Goal: Check status: Check status

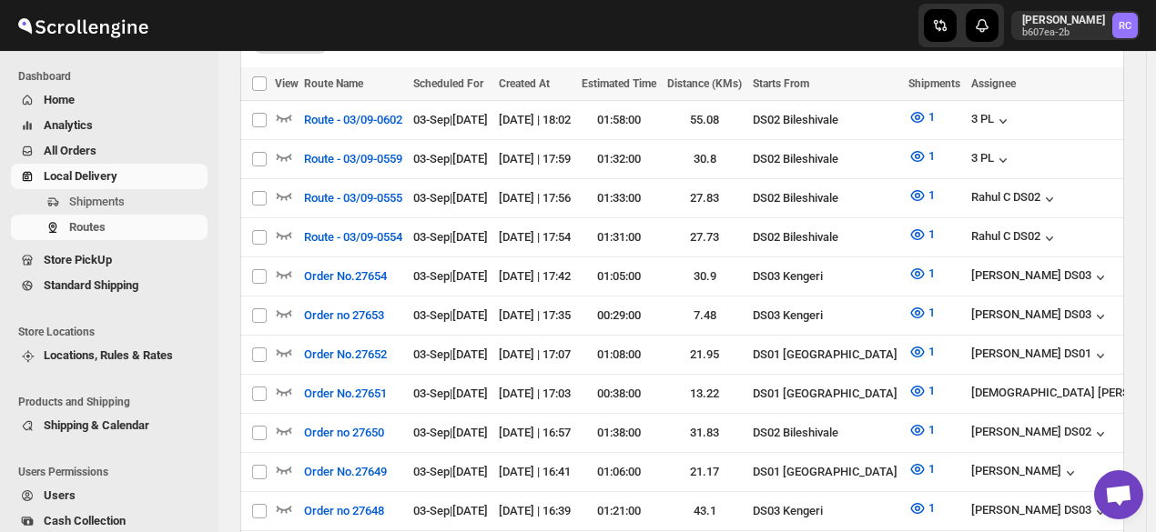
scroll to position [448, 0]
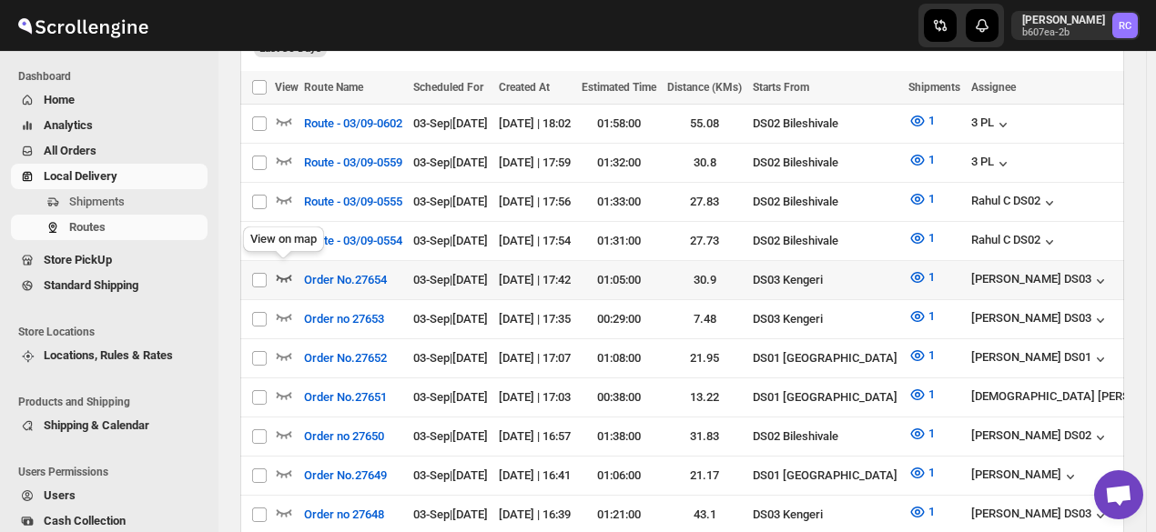
click at [281, 269] on icon "button" at bounding box center [284, 278] width 18 height 18
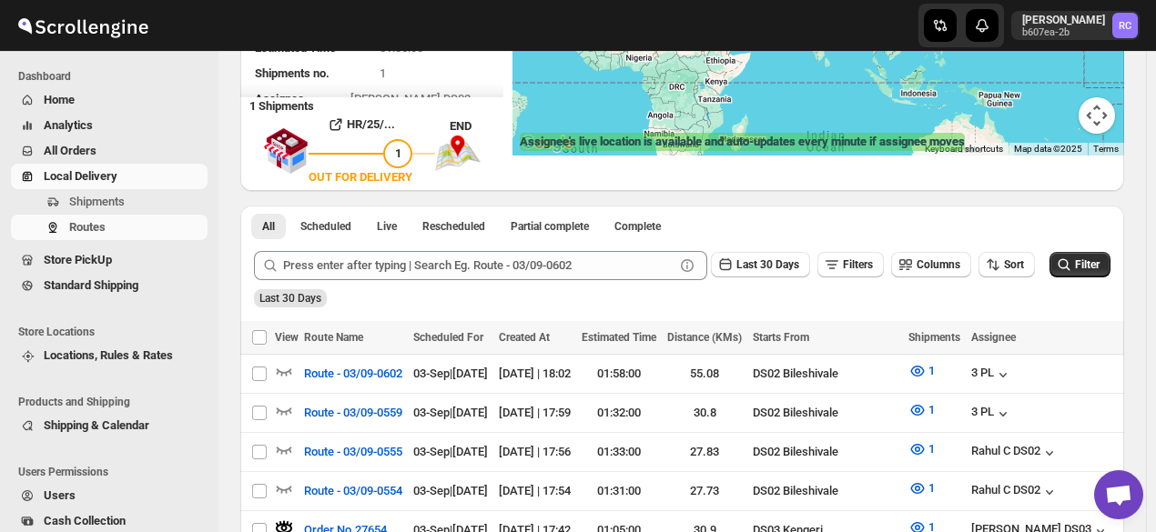
scroll to position [15, 0]
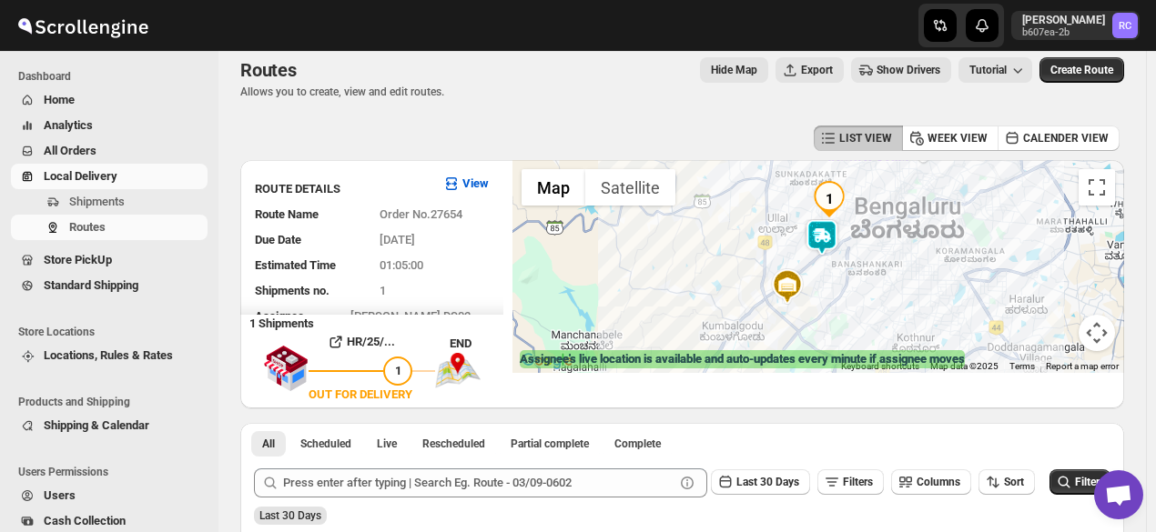
click at [815, 262] on div at bounding box center [818, 266] width 612 height 213
click at [819, 260] on div at bounding box center [818, 266] width 612 height 213
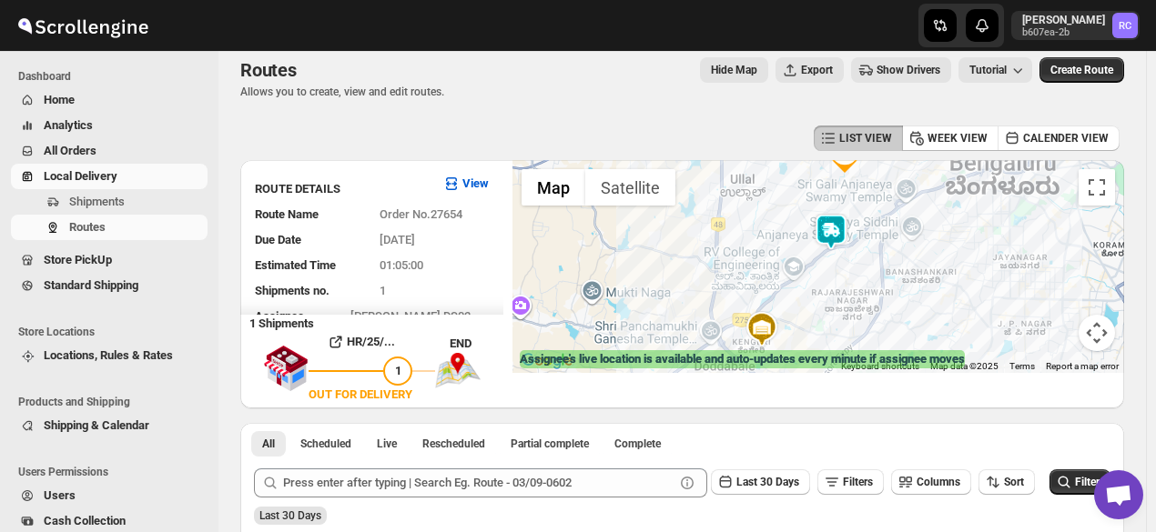
click at [819, 260] on div at bounding box center [818, 266] width 612 height 213
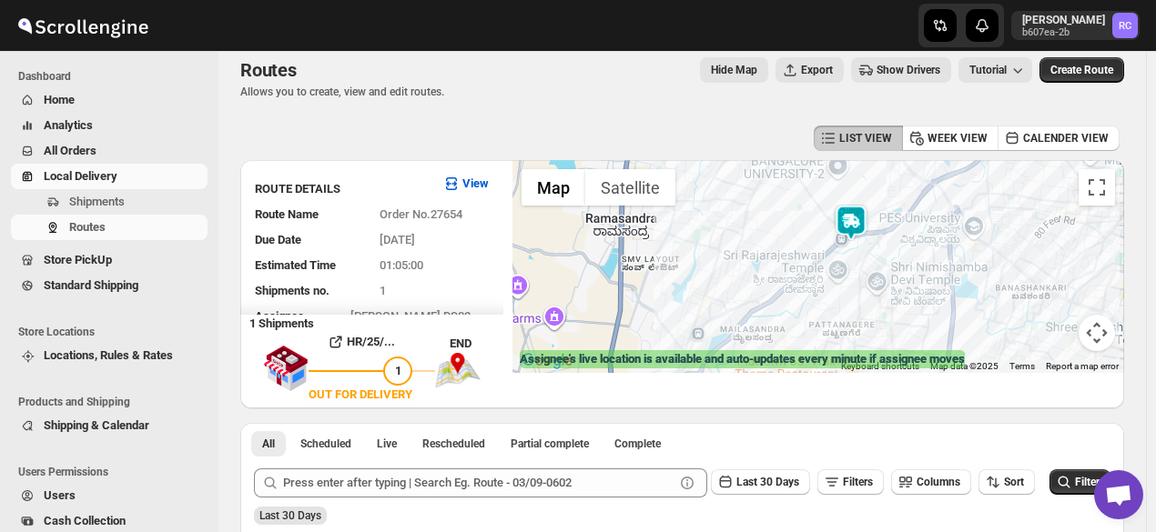
click at [859, 209] on img at bounding box center [851, 223] width 36 height 36
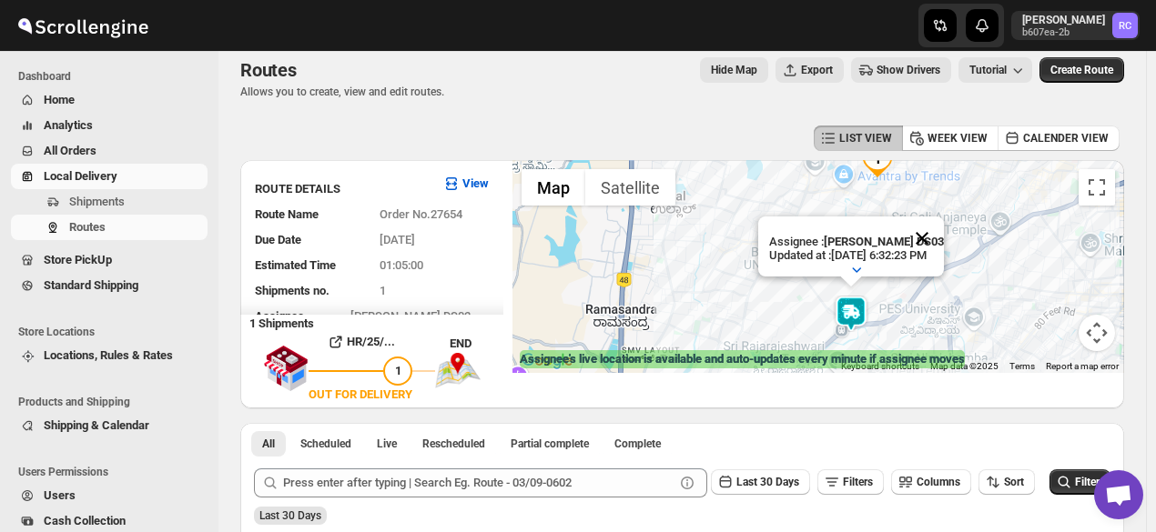
click at [938, 217] on button "Close" at bounding box center [922, 239] width 44 height 44
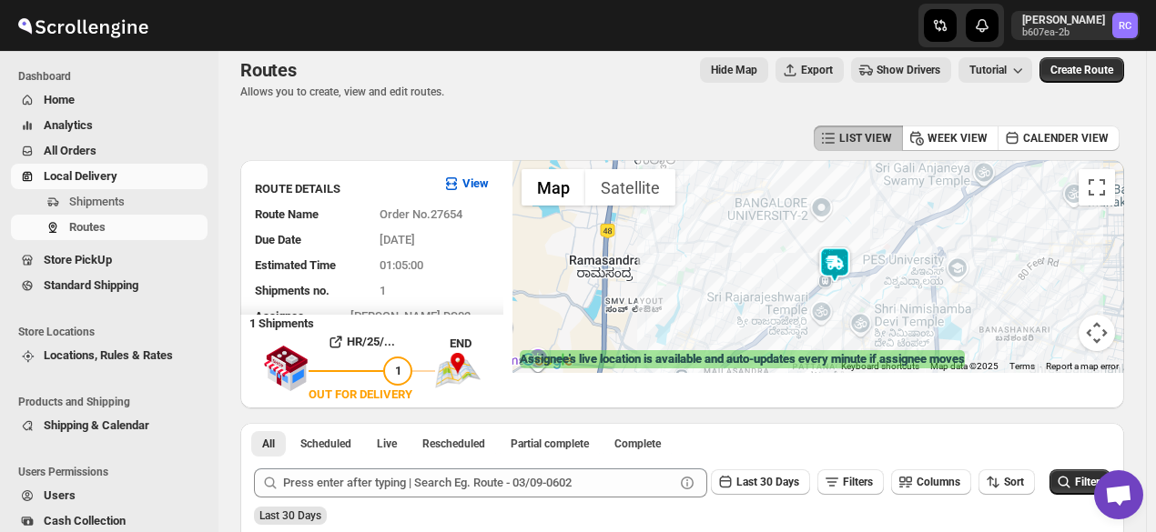
drag, startPoint x: 877, startPoint y: 287, endPoint x: 861, endPoint y: 234, distance: 55.3
click at [861, 234] on div at bounding box center [818, 266] width 612 height 213
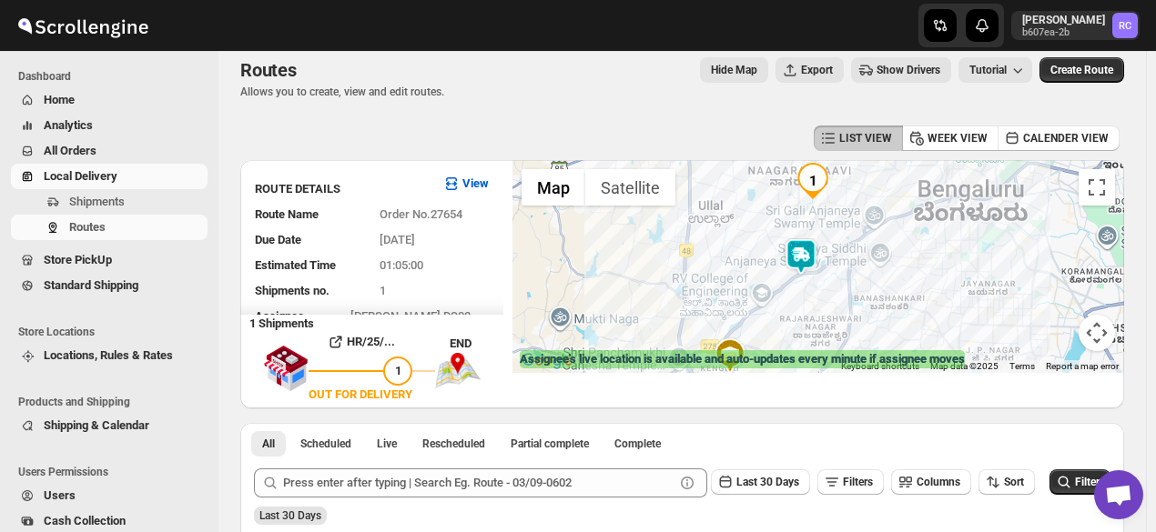
drag, startPoint x: 860, startPoint y: 267, endPoint x: 809, endPoint y: 287, distance: 54.8
click at [809, 287] on div at bounding box center [818, 266] width 612 height 213
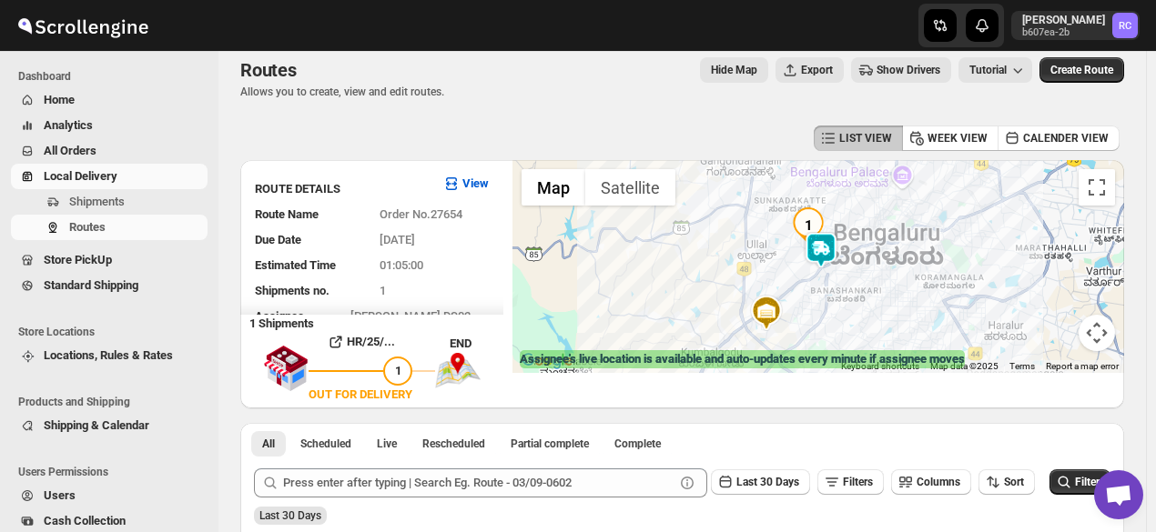
click at [856, 278] on div at bounding box center [818, 266] width 612 height 213
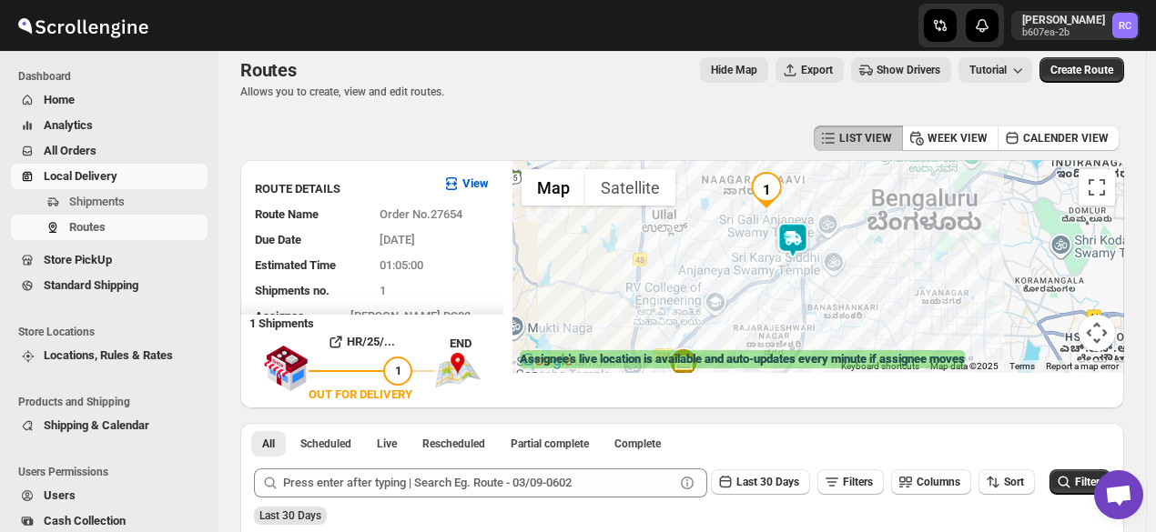
click at [883, 252] on div at bounding box center [818, 266] width 612 height 213
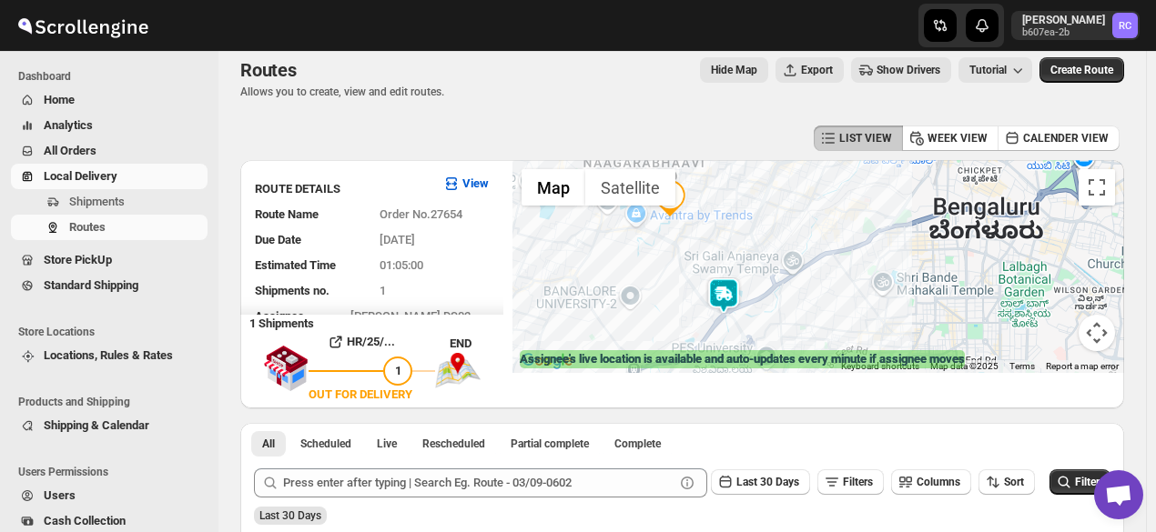
drag, startPoint x: 883, startPoint y: 252, endPoint x: 892, endPoint y: 306, distance: 54.5
click at [892, 306] on div at bounding box center [818, 266] width 612 height 213
